Goal: Obtain resource: Download file/media

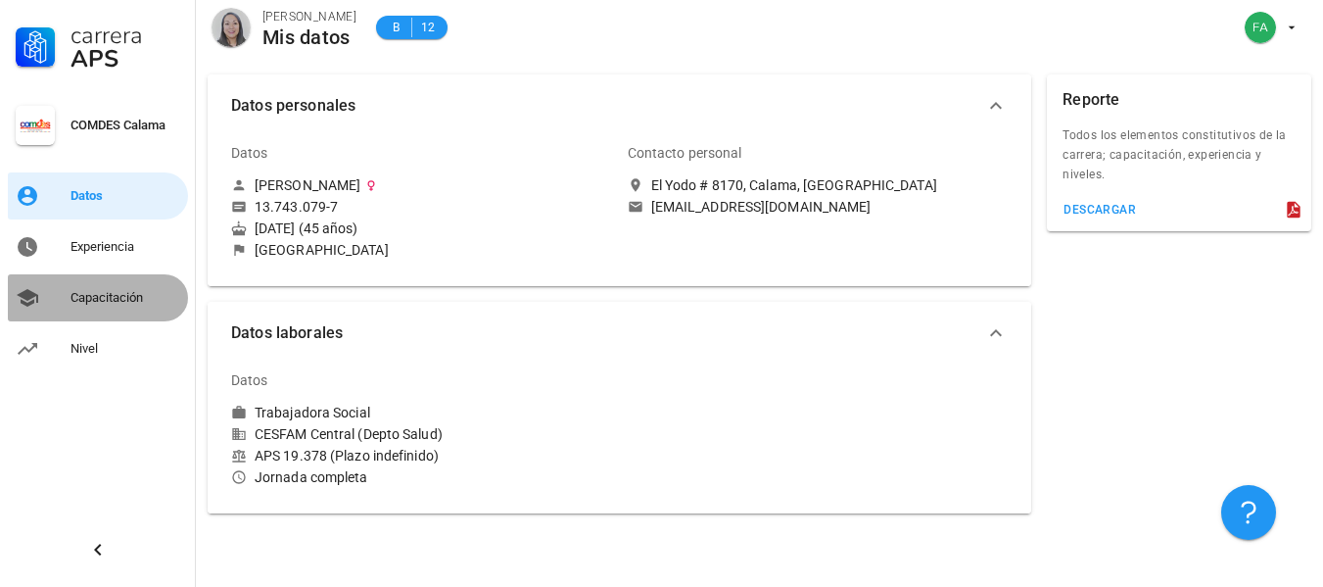
click at [101, 299] on div "Capacitación" at bounding box center [126, 298] width 110 height 16
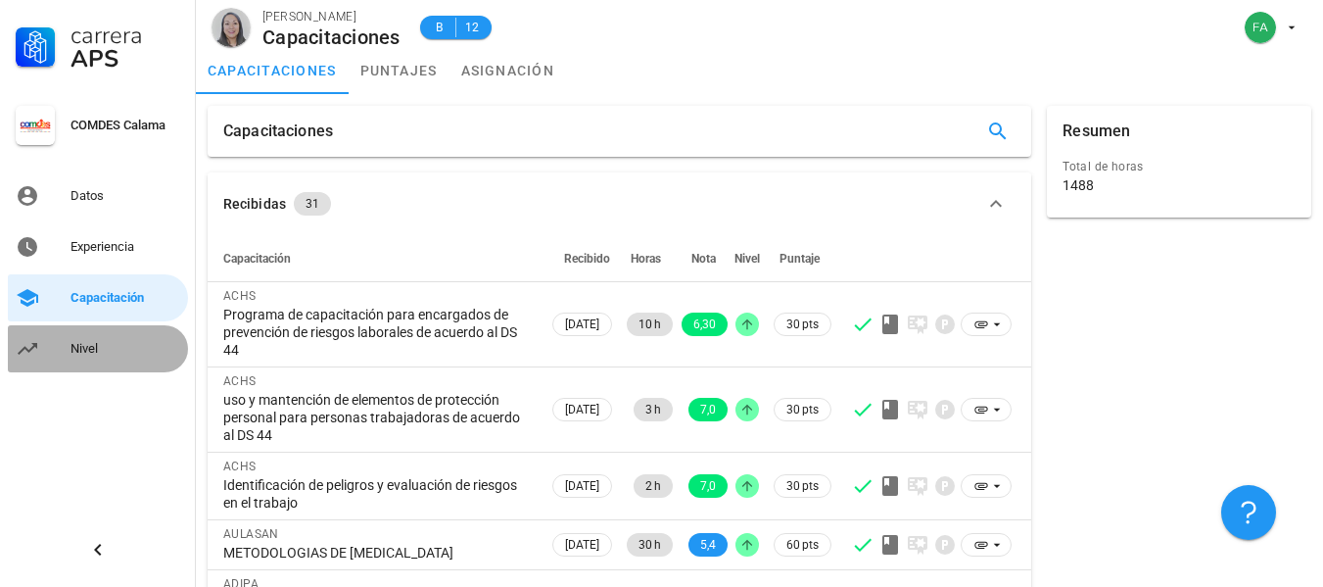
click at [77, 349] on div "Nivel" at bounding box center [126, 349] width 110 height 16
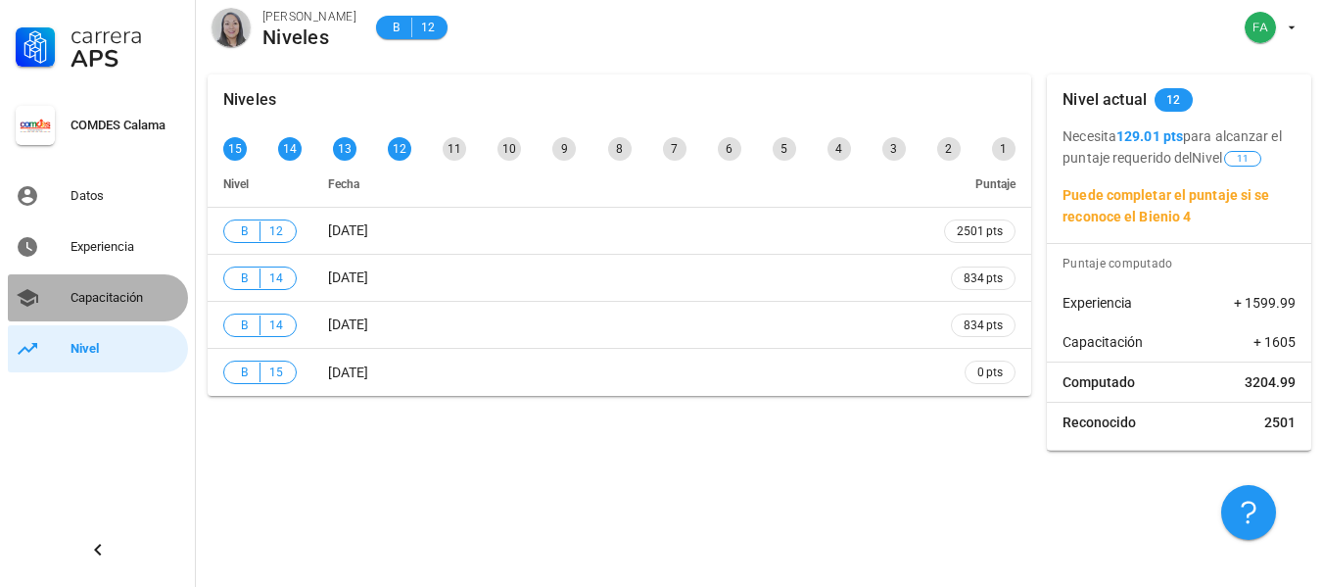
click at [112, 296] on div "Capacitación" at bounding box center [126, 298] width 110 height 16
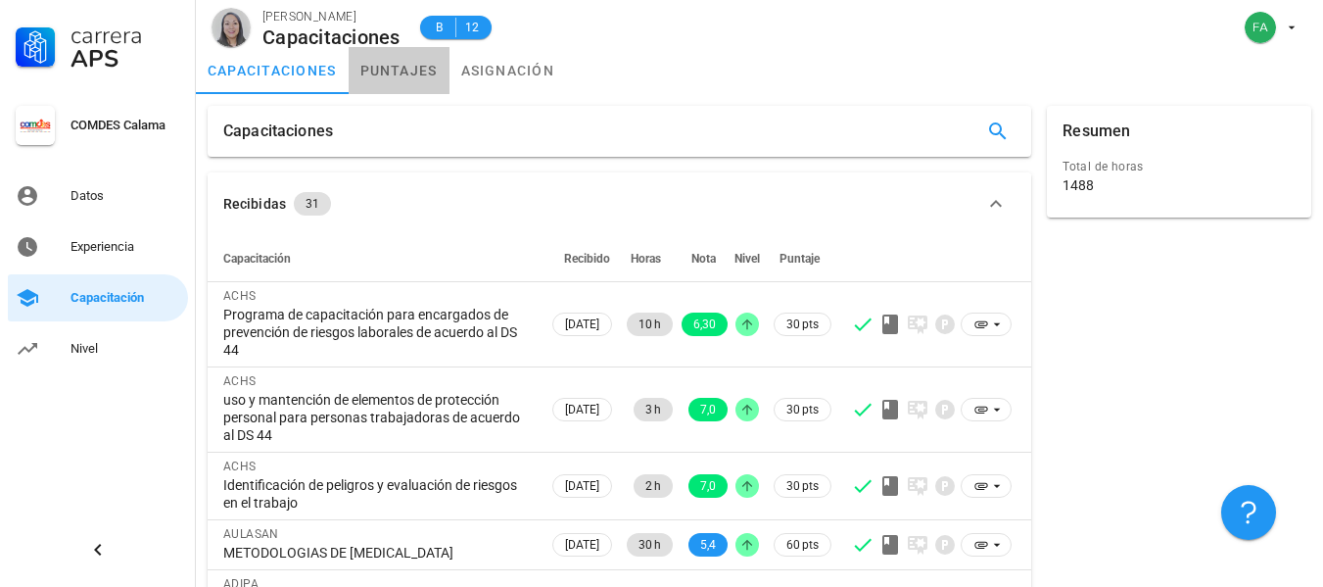
click at [402, 76] on link "puntajes" at bounding box center [399, 70] width 101 height 47
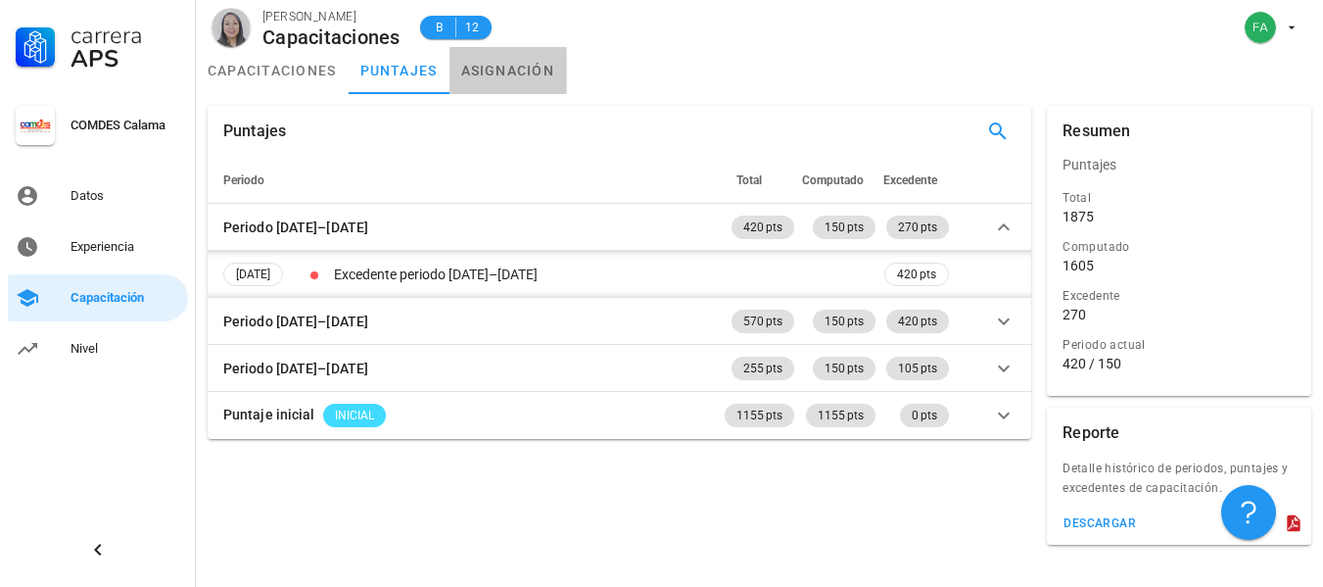
click at [514, 68] on link "asignación" at bounding box center [509, 70] width 118 height 47
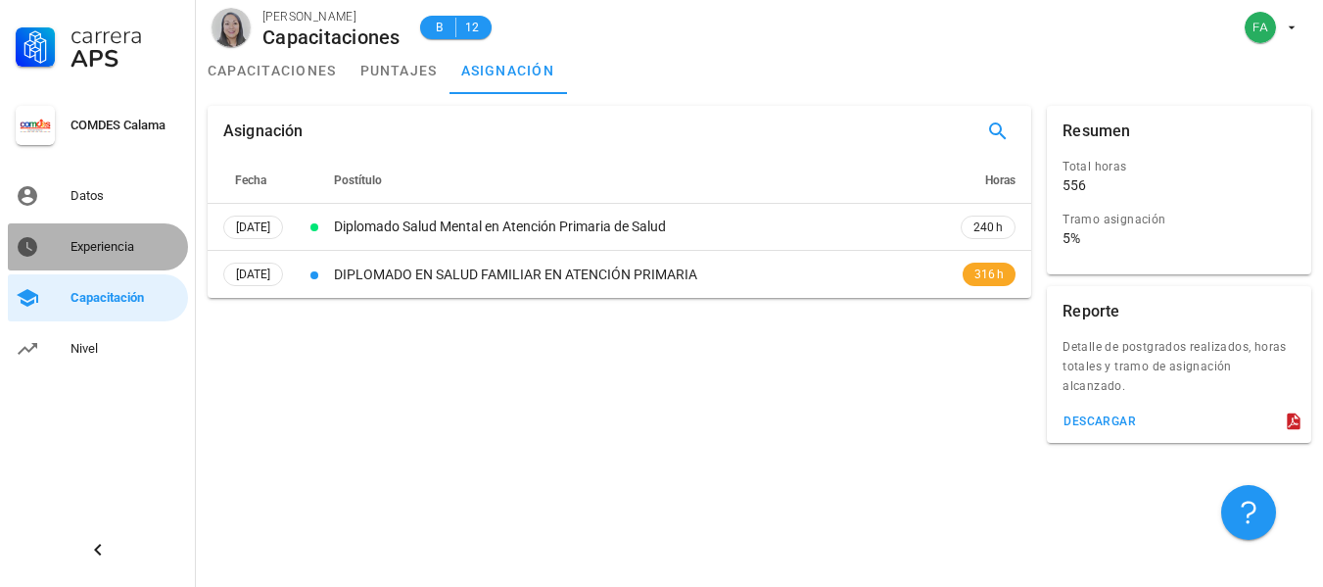
click at [132, 240] on div "Experiencia" at bounding box center [126, 247] width 110 height 16
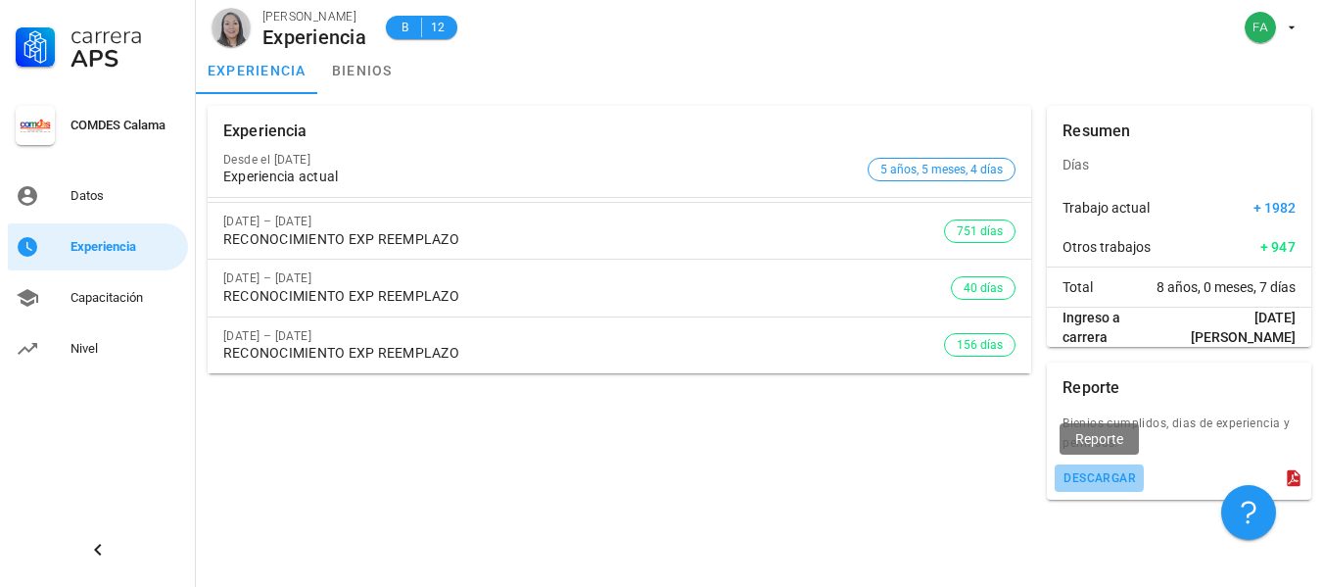
click at [1098, 479] on div "descargar" at bounding box center [1099, 478] width 73 height 14
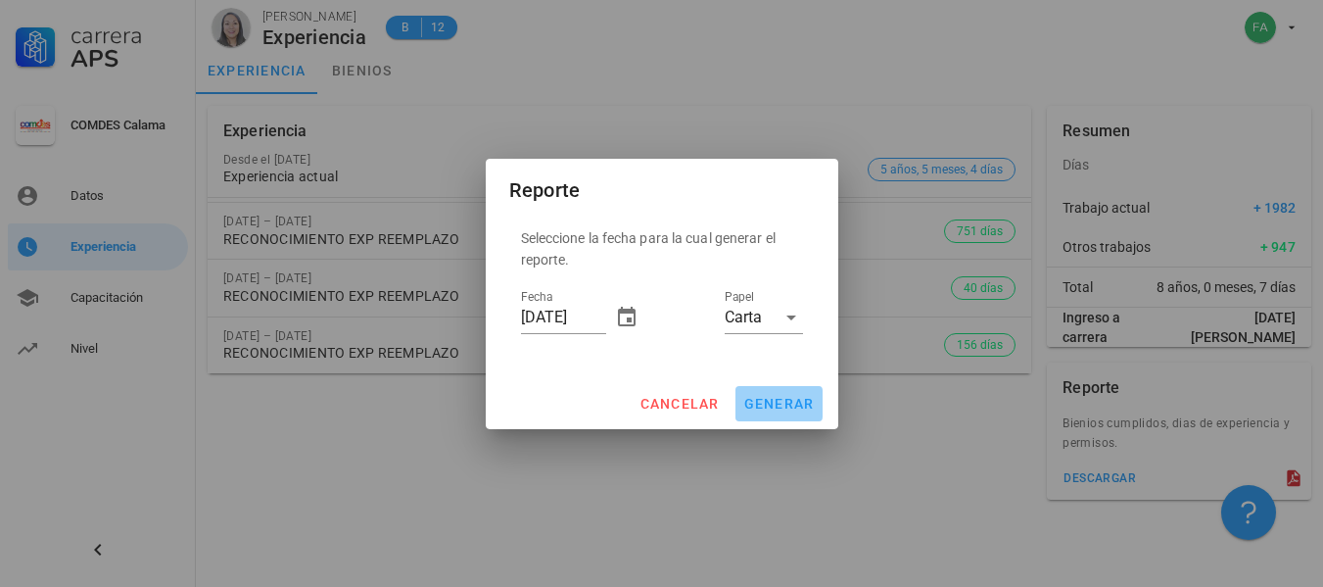
click at [783, 398] on span "generar" at bounding box center [779, 404] width 72 height 16
